Goal: Transaction & Acquisition: Download file/media

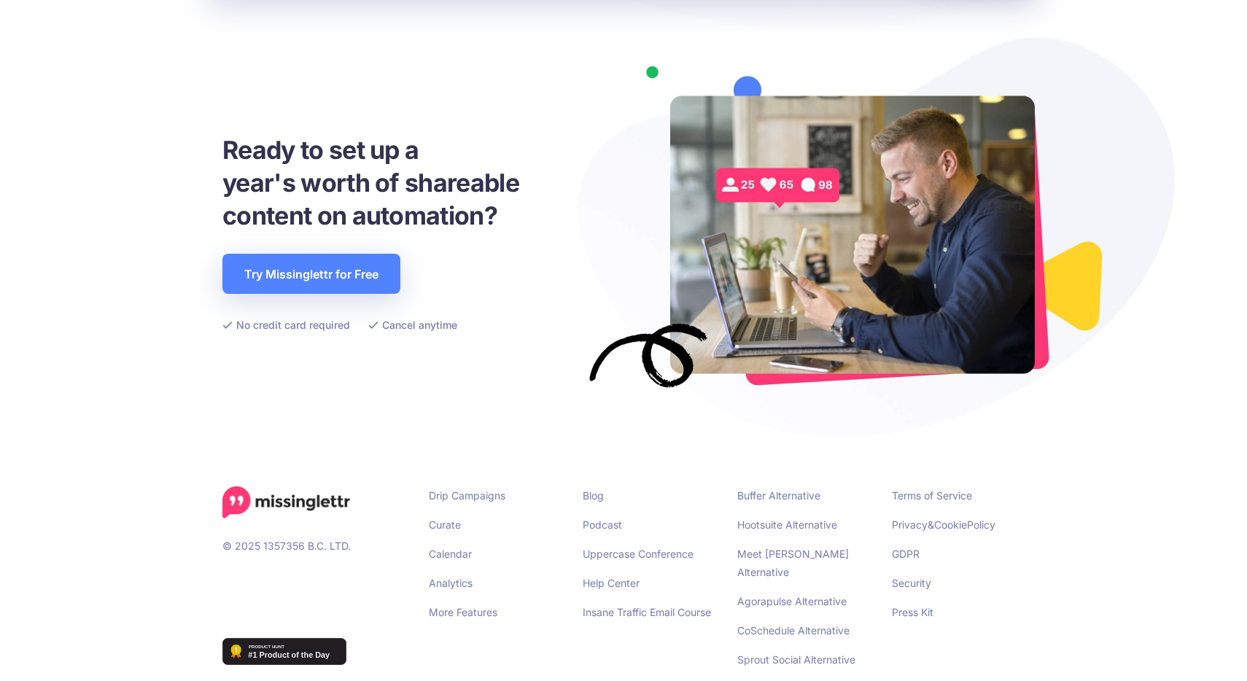
scroll to position [3198, 0]
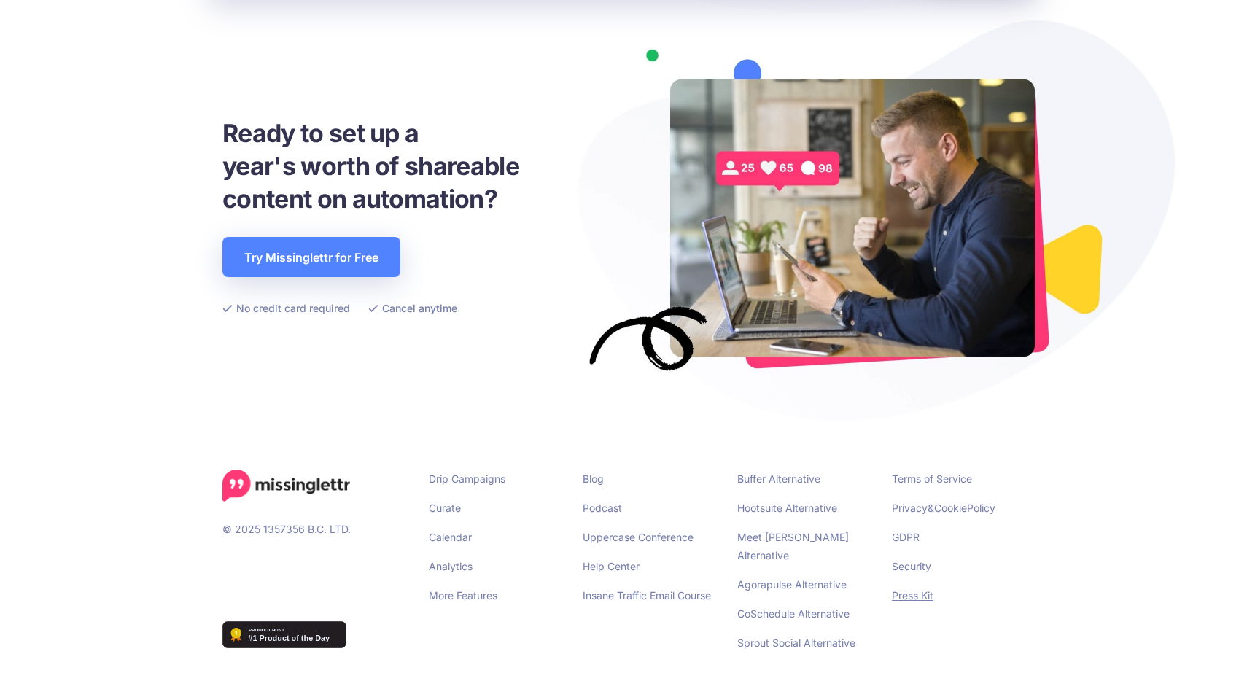
click at [919, 596] on link "Press Kit" at bounding box center [913, 595] width 42 height 12
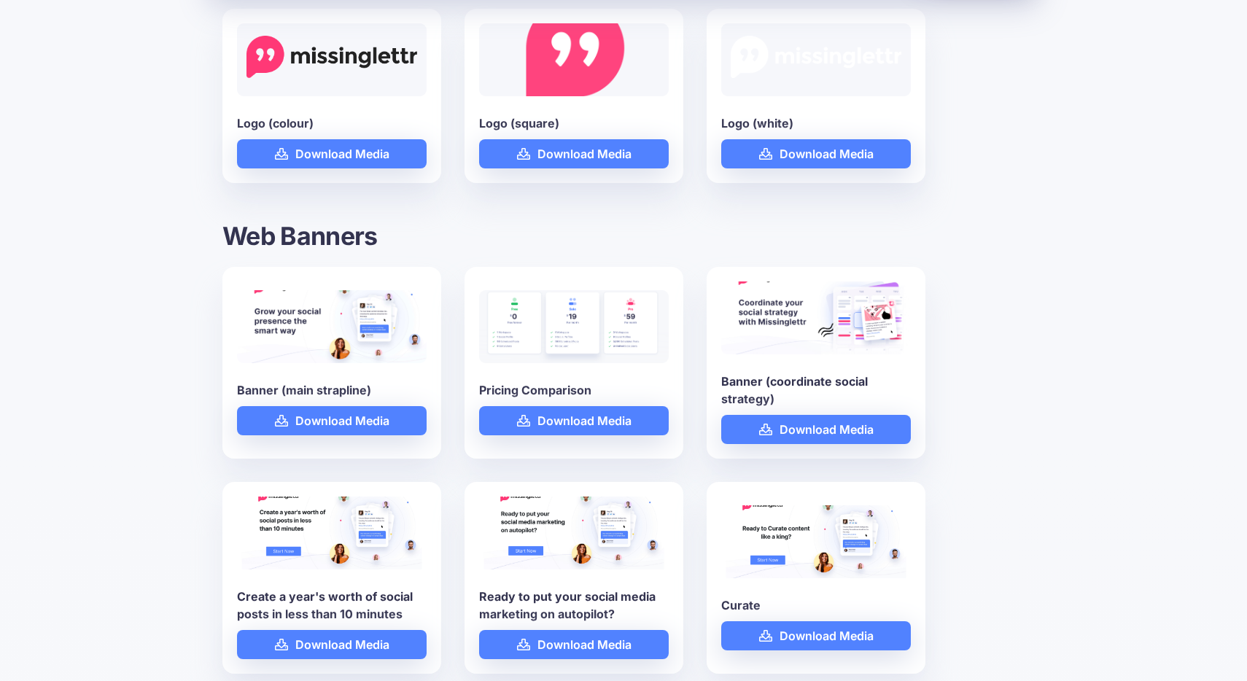
scroll to position [381, 0]
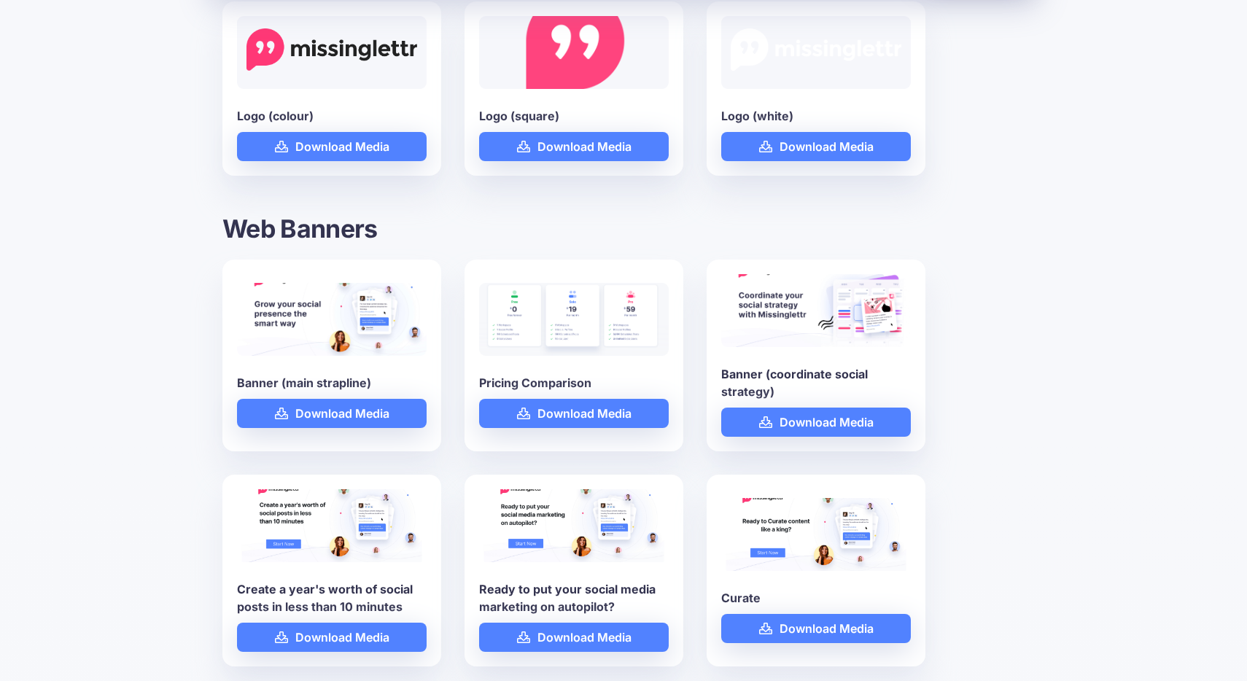
click at [331, 347] on img at bounding box center [332, 316] width 190 height 99
click at [346, 419] on link "Download Media" at bounding box center [332, 413] width 190 height 29
click at [618, 415] on link "Download Media" at bounding box center [574, 413] width 190 height 29
click at [791, 420] on link "Download Media" at bounding box center [816, 422] width 190 height 29
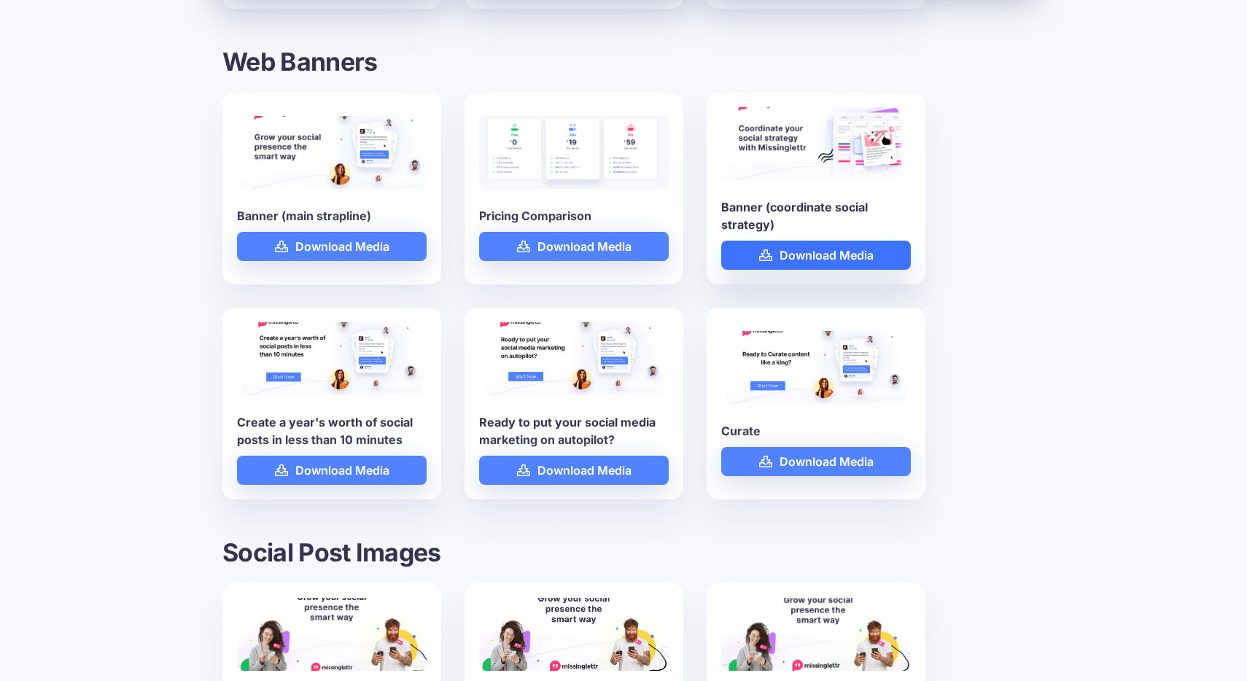
scroll to position [550, 0]
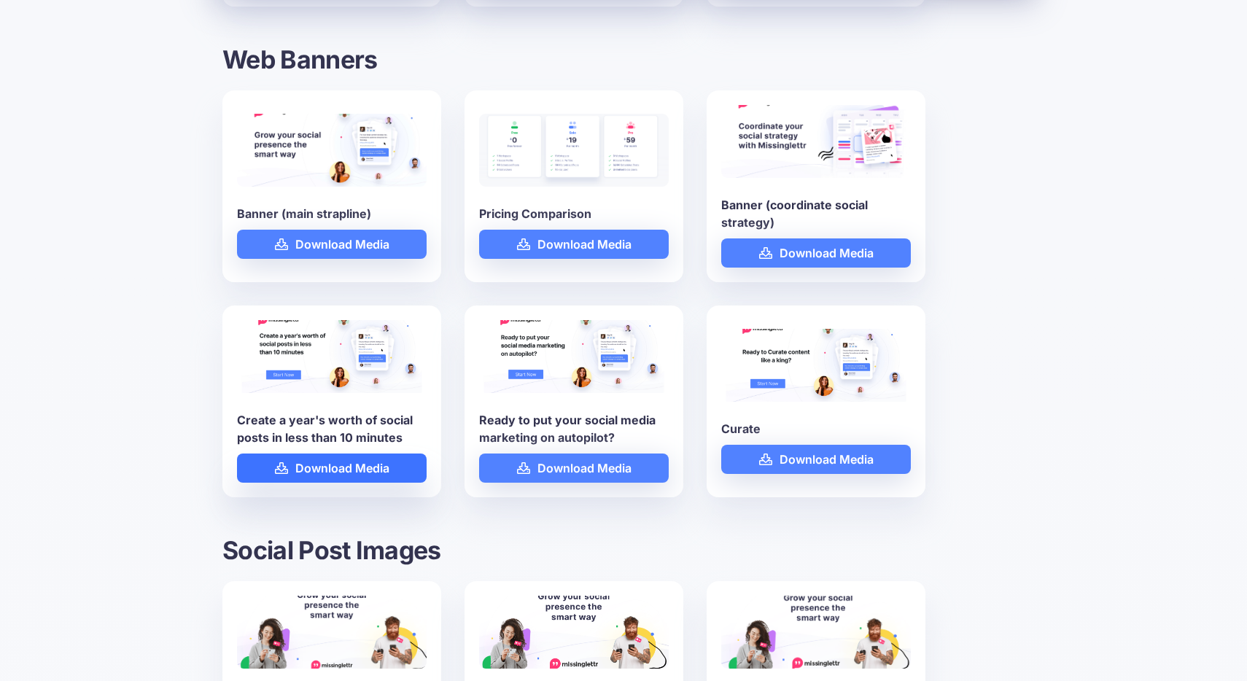
click at [384, 468] on link "Download Media" at bounding box center [332, 468] width 190 height 29
click at [569, 474] on link "Download Media" at bounding box center [574, 468] width 190 height 29
click at [801, 454] on link "Download Media" at bounding box center [816, 459] width 190 height 29
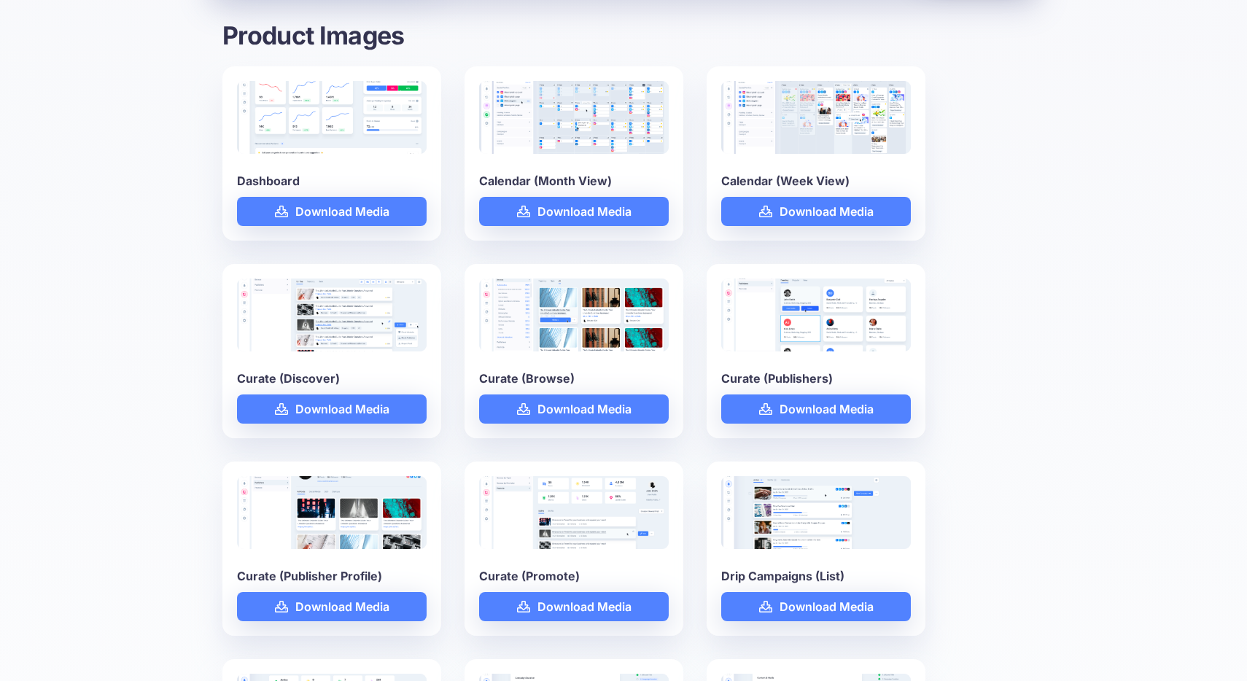
scroll to position [1522, 0]
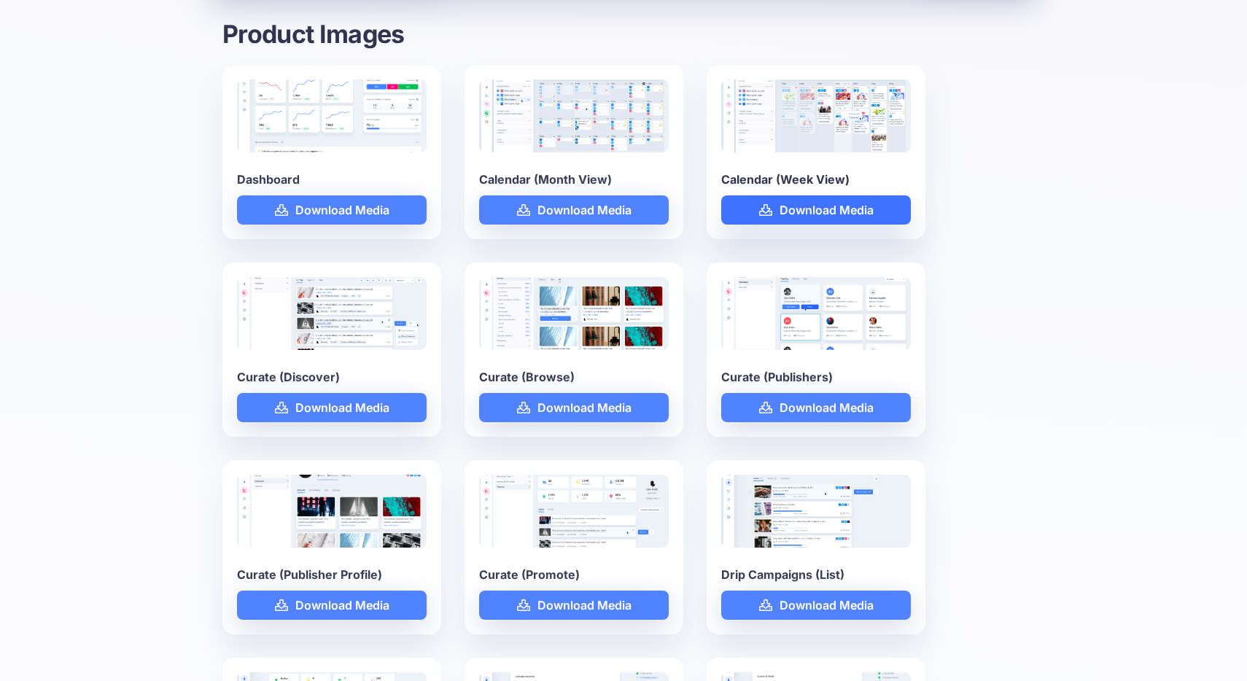
click at [846, 209] on link "Download Media" at bounding box center [816, 209] width 190 height 29
